Goal: Browse casually: Explore the website without a specific task or goal

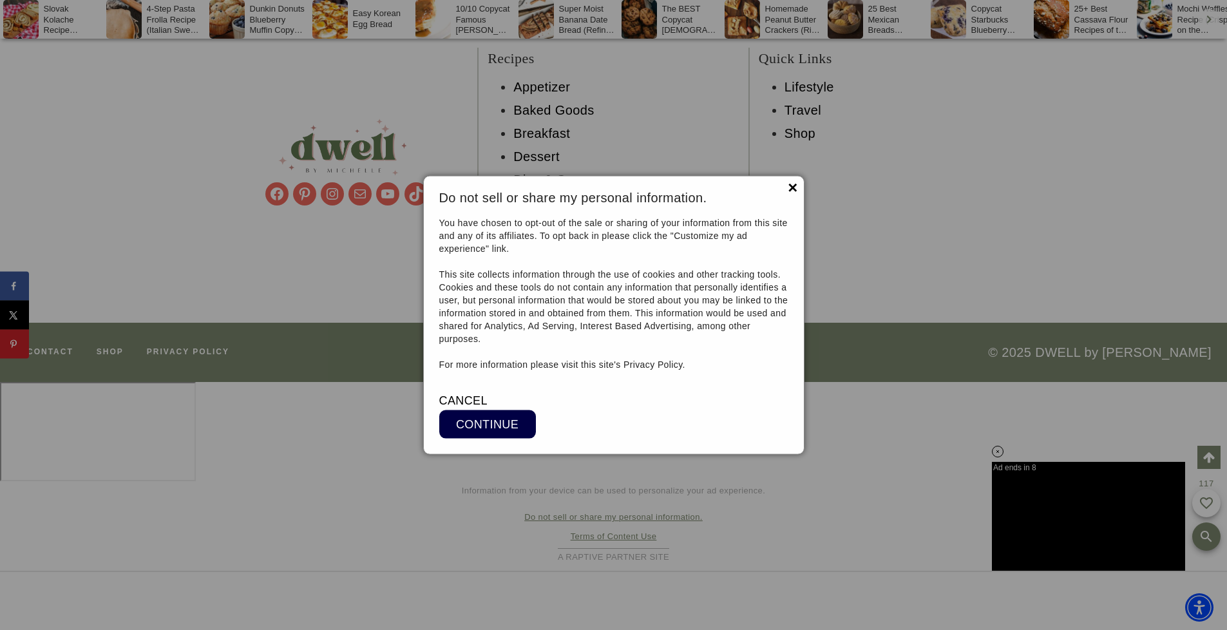
scroll to position [18221, 0]
